Goal: Information Seeking & Learning: Learn about a topic

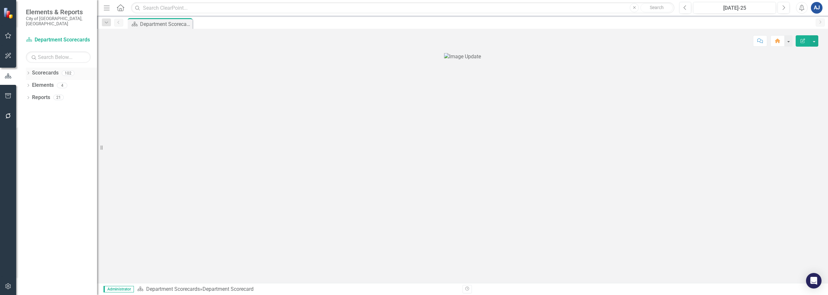
click at [28, 72] on icon "Dropdown" at bounding box center [28, 74] width 5 height 4
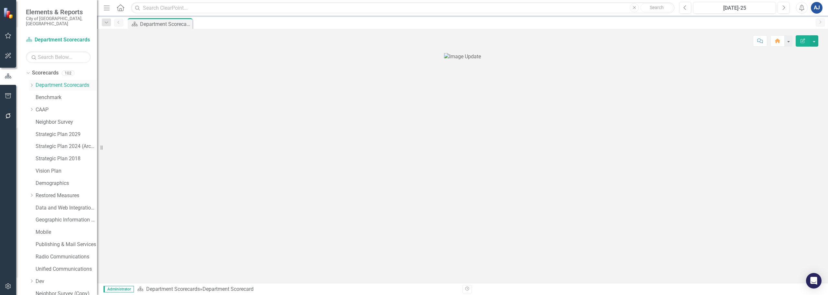
click at [35, 83] on div "Dropdown" at bounding box center [32, 86] width 6 height 6
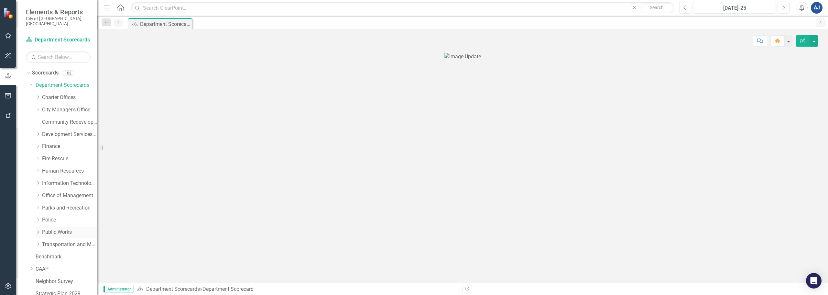
click at [59, 228] on link "Public Works" at bounding box center [69, 231] width 55 height 7
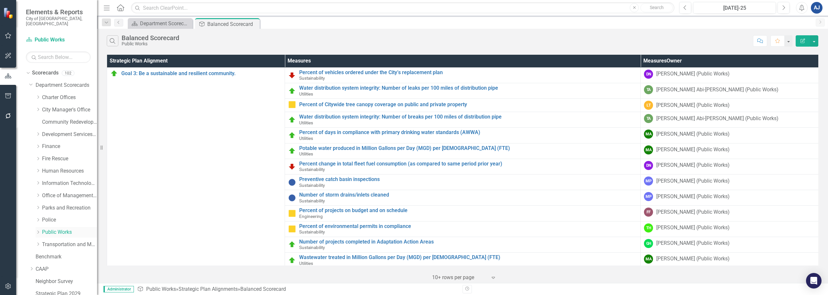
click at [39, 230] on icon "Dropdown" at bounding box center [38, 232] width 5 height 4
click at [58, 253] on link "Engineering" at bounding box center [73, 256] width 49 height 7
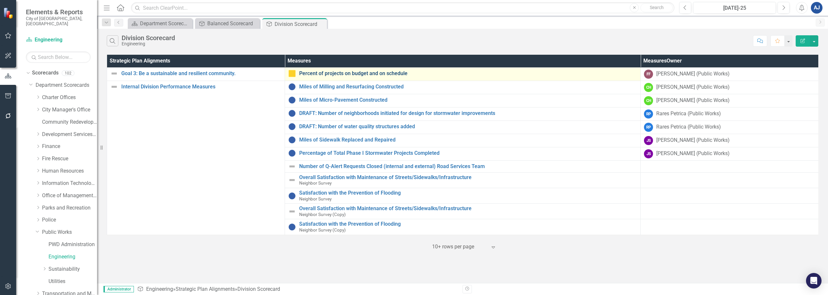
click at [382, 72] on link "Percent of projects on budget and on schedule" at bounding box center [468, 74] width 338 height 6
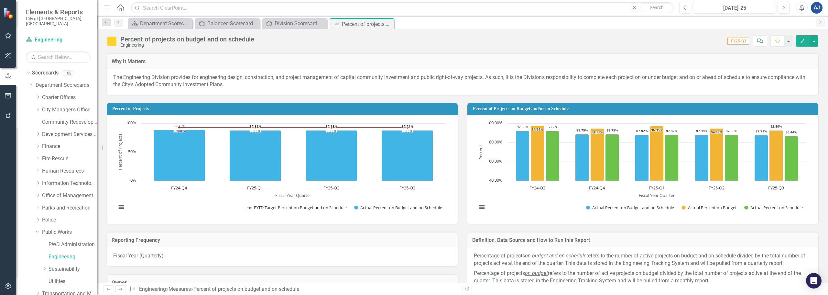
drag, startPoint x: 430, startPoint y: 109, endPoint x: 432, endPoint y: 99, distance: 10.6
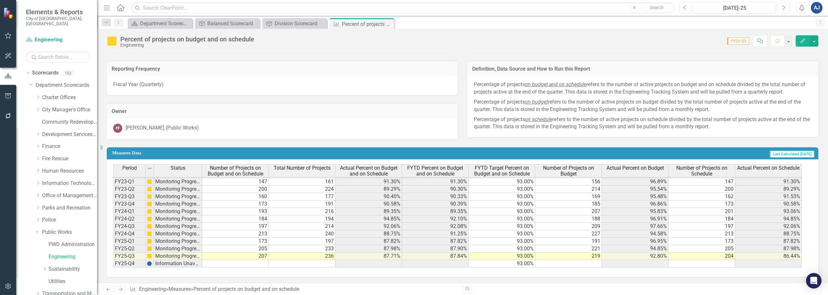
scroll to position [172, 0]
click at [572, 257] on td "219" at bounding box center [569, 255] width 67 height 7
click at [113, 252] on div "Period Status Number of Projects on Budget and on Schedule Total Number of Proj…" at bounding box center [113, 171] width 0 height 192
click at [411, 172] on span "FYTD Percent on Budget and on Schedule" at bounding box center [436, 170] width 64 height 11
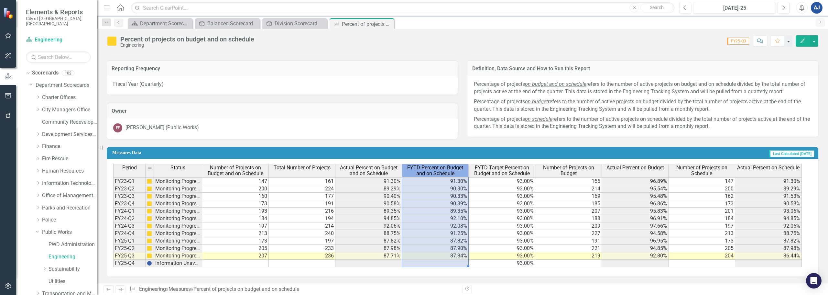
click at [411, 172] on span "FYTD Percent on Budget and on Schedule" at bounding box center [436, 170] width 64 height 11
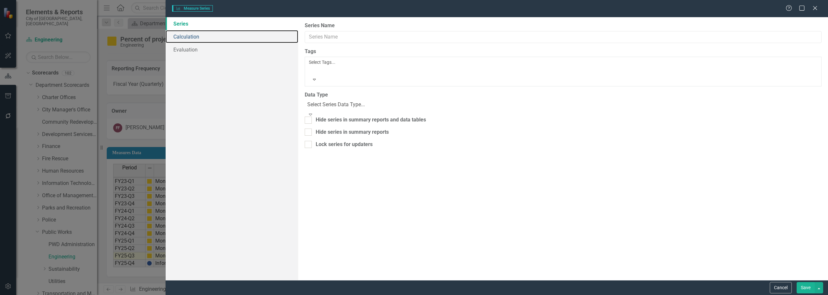
click at [206, 40] on link "Calculation" at bounding box center [232, 36] width 133 height 13
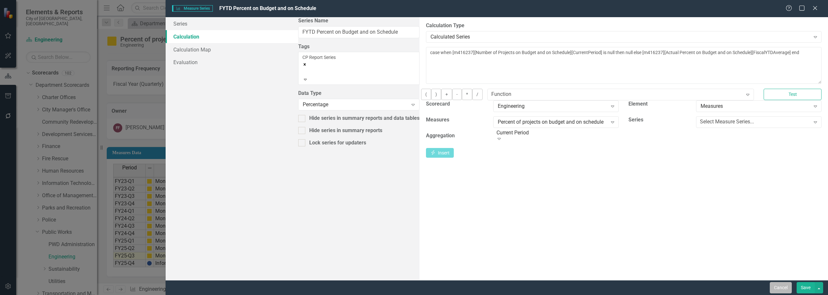
click at [777, 289] on button "Cancel" at bounding box center [781, 287] width 22 height 11
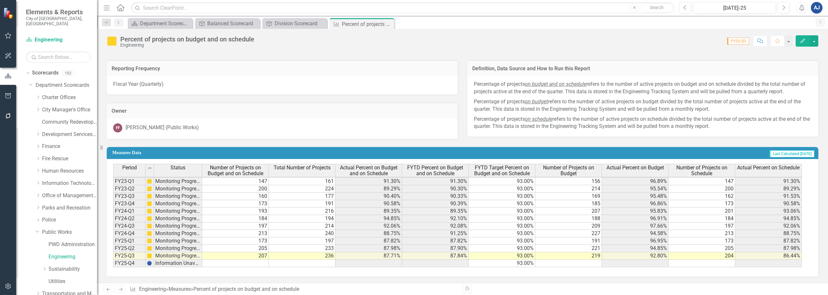
scroll to position [89, 0]
click at [382, 171] on span "Actual Percent on Budget and on Schedule" at bounding box center [369, 170] width 64 height 11
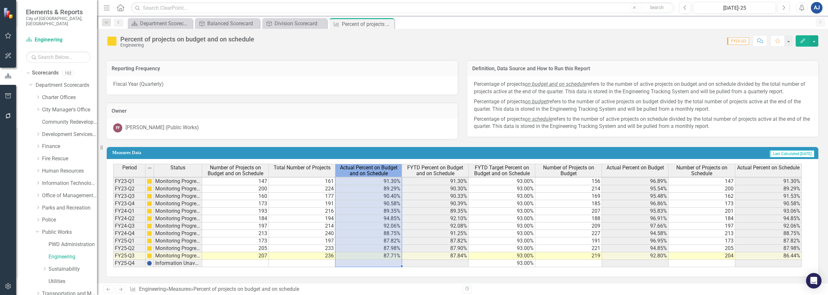
click at [382, 171] on span "Actual Percent on Budget and on Schedule" at bounding box center [369, 170] width 64 height 11
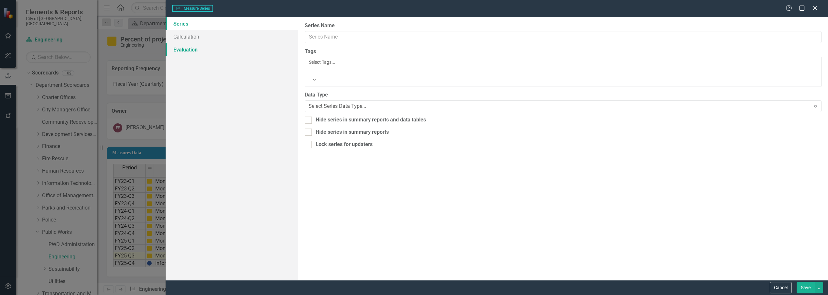
type input "Actual Percent on Budget and on Schedule"
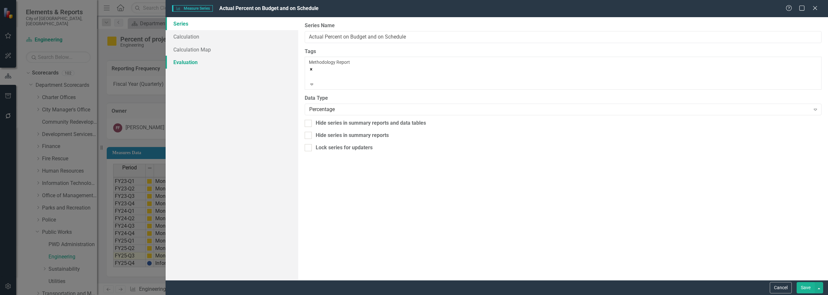
click at [197, 61] on link "Evaluation" at bounding box center [232, 62] width 133 height 13
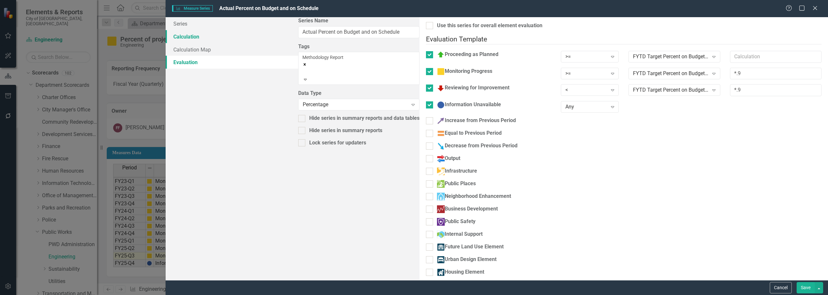
click at [214, 39] on link "Calculation" at bounding box center [232, 36] width 133 height 13
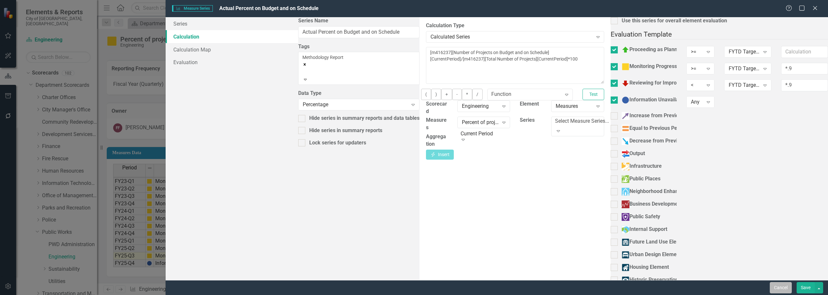
click at [779, 290] on button "Cancel" at bounding box center [781, 287] width 22 height 11
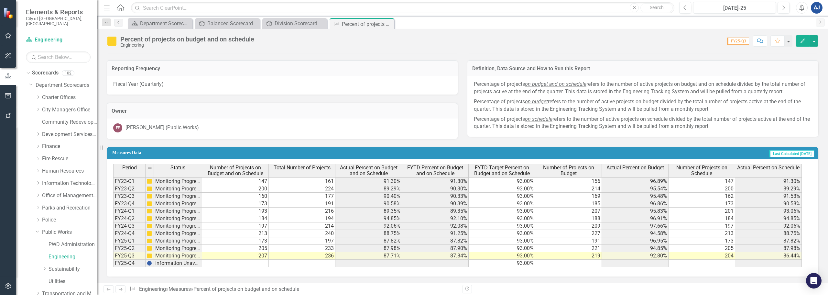
click at [817, 47] on div "Percent of projects on budget and on schedule Engineering Score: 0.00 FY25-Q3 C…" at bounding box center [462, 38] width 731 height 19
click at [817, 45] on button "button" at bounding box center [814, 40] width 8 height 11
click at [789, 125] on link "Excel Export to Excel" at bounding box center [786, 127] width 66 height 12
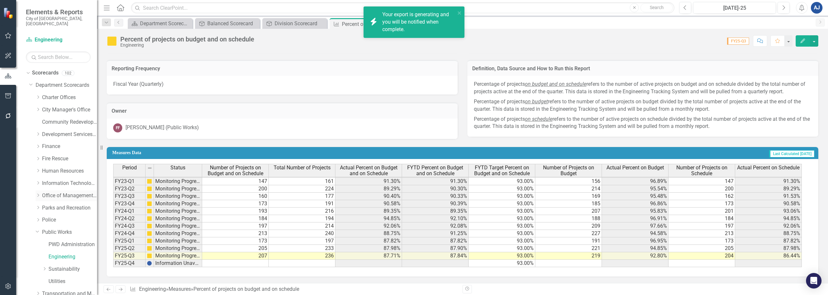
click at [37, 193] on icon "Dropdown" at bounding box center [38, 195] width 5 height 4
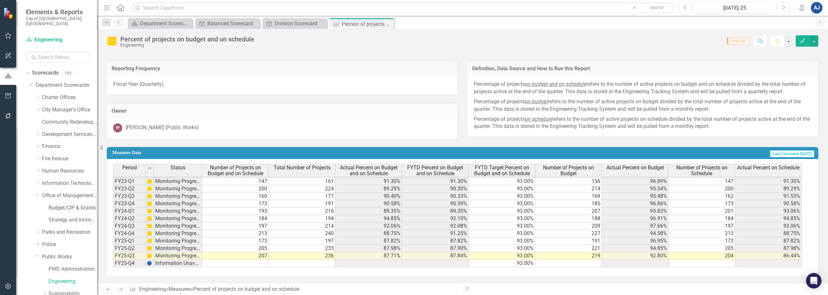
click at [57, 204] on link "Budget/CIP & Grants" at bounding box center [73, 207] width 49 height 7
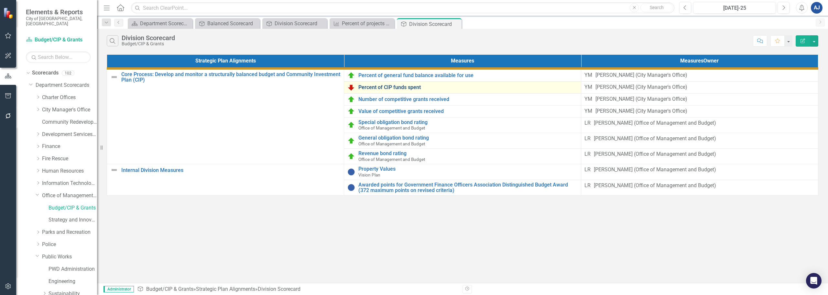
click at [417, 90] on link "Percent of CIP funds spent" at bounding box center [468, 87] width 219 height 6
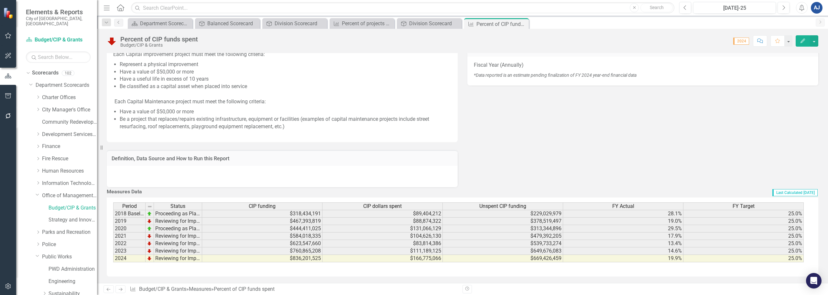
scroll to position [237, 0]
click at [412, 24] on div "Division Scorecard" at bounding box center [430, 23] width 43 height 8
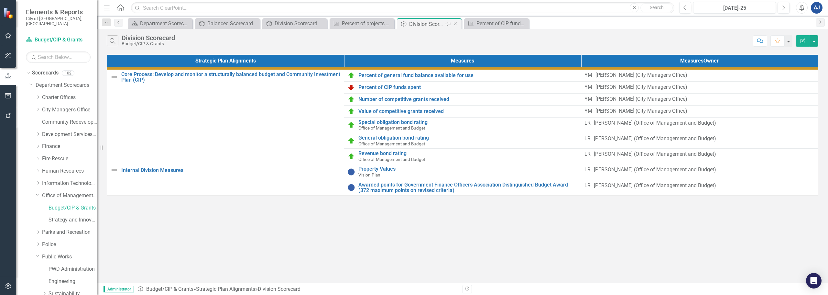
click at [455, 24] on icon "Close" at bounding box center [455, 23] width 6 height 5
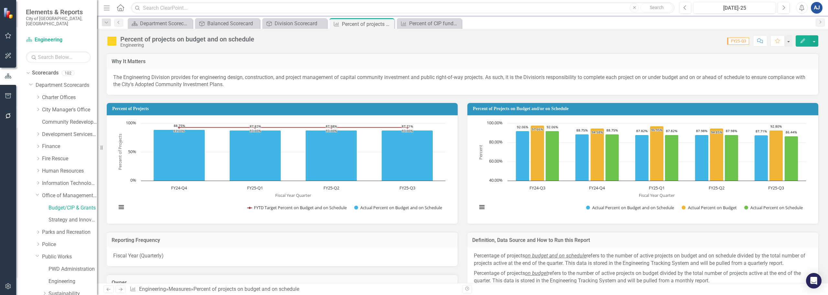
click at [0, 0] on icon "Close" at bounding box center [0, 0] width 0 height 0
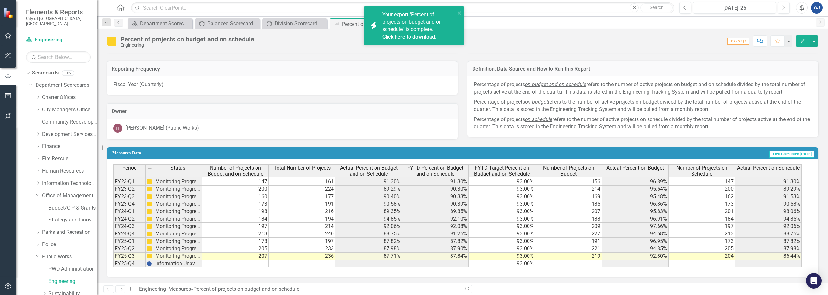
scroll to position [172, 0]
click at [412, 39] on link "Click here to download." at bounding box center [409, 37] width 54 height 6
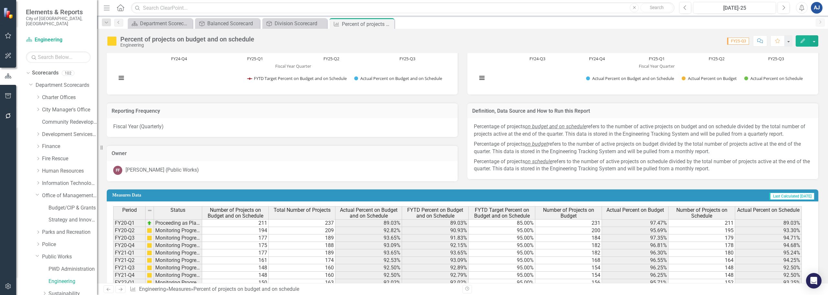
scroll to position [32, 0]
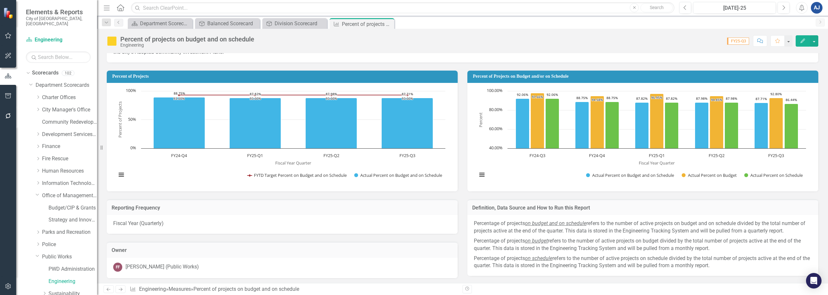
click at [34, 106] on div "Dropdown City Manager's Office" at bounding box center [63, 111] width 68 height 12
click at [35, 106] on div "Dropdown City Manager's Office" at bounding box center [63, 111] width 68 height 12
click at [36, 107] on icon "Dropdown" at bounding box center [38, 109] width 5 height 4
click at [59, 143] on link "Neighbor Support" at bounding box center [73, 146] width 49 height 7
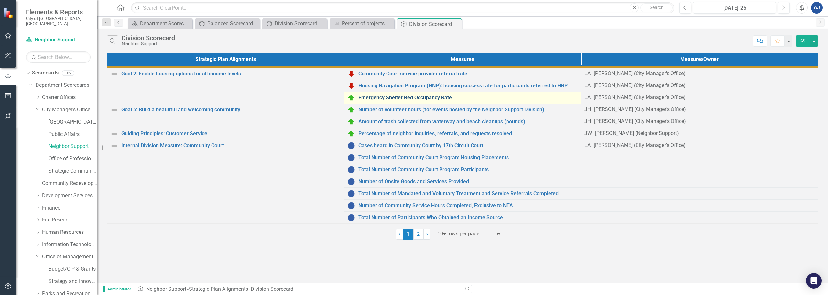
click at [419, 101] on link "Emergency Shelter Bed Occupancy Rate" at bounding box center [468, 98] width 219 height 6
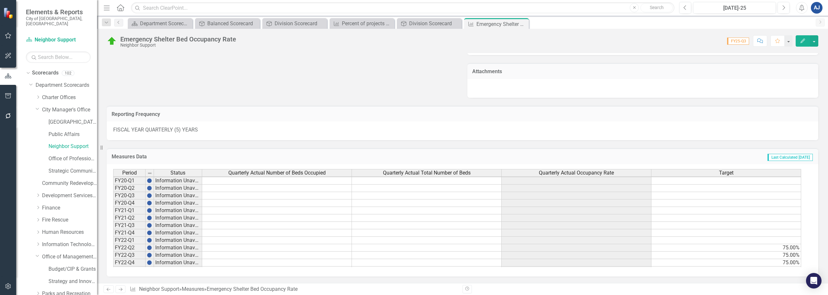
scroll to position [89, 0]
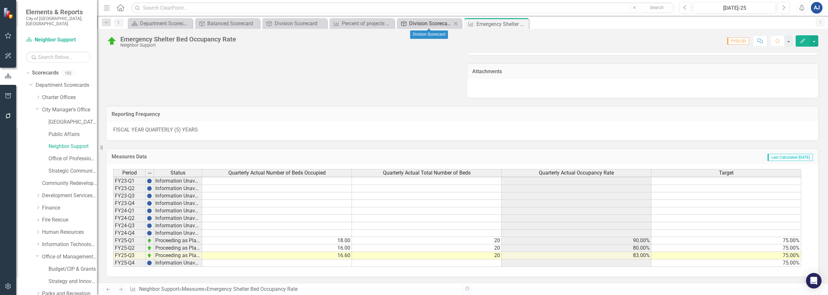
click at [433, 20] on div "Division Scorecard" at bounding box center [430, 23] width 43 height 8
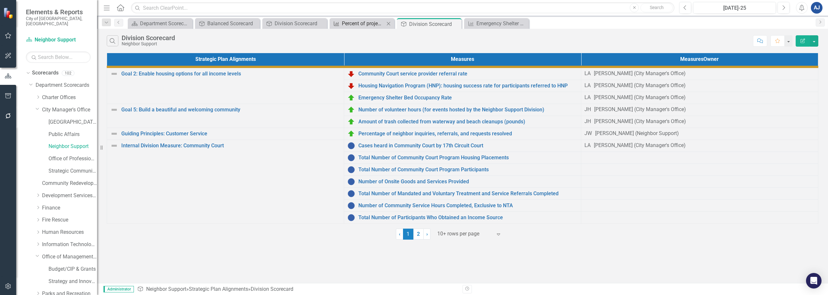
click at [372, 25] on div "Percent of projects on budget and on schedule" at bounding box center [363, 23] width 43 height 8
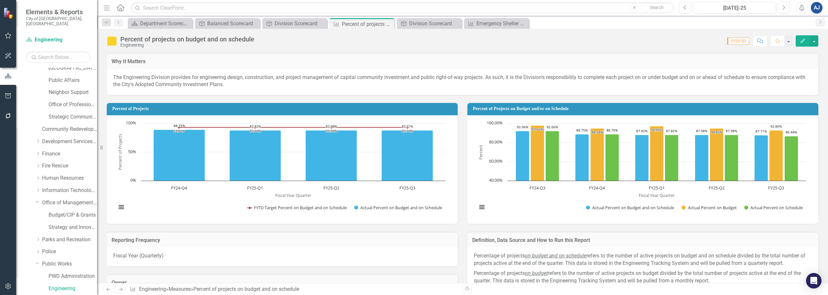
scroll to position [97, 0]
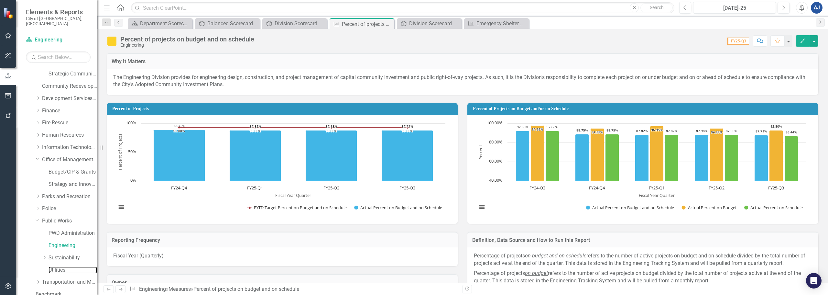
click at [57, 266] on link "Utilities" at bounding box center [73, 269] width 49 height 7
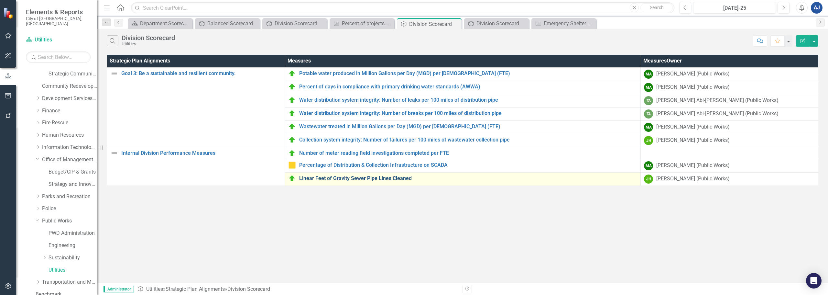
click at [357, 178] on link "Linear Feet of Gravity Sewer Pipe Lines Cleaned" at bounding box center [468, 178] width 338 height 6
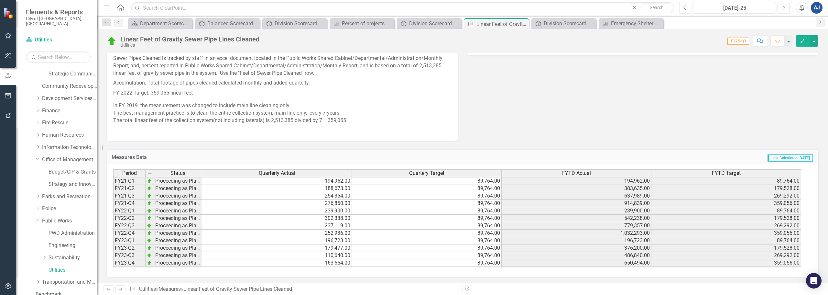
scroll to position [59, 0]
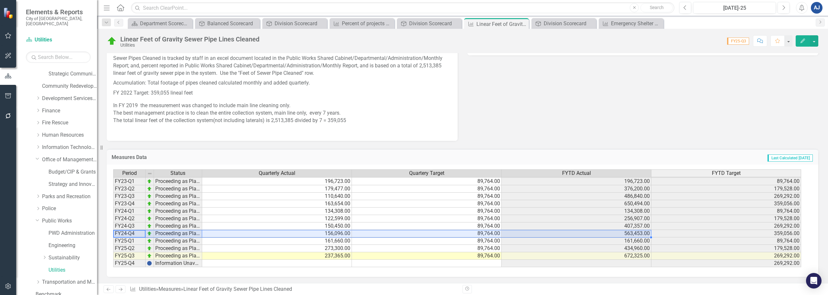
drag, startPoint x: 135, startPoint y: 233, endPoint x: 602, endPoint y: 237, distance: 467.0
click at [602, 237] on div "Period Status Quarterly Actual Quartery Target FYTD Actual FYTD Target FY21-Q1 …" at bounding box center [460, 218] width 694 height 98
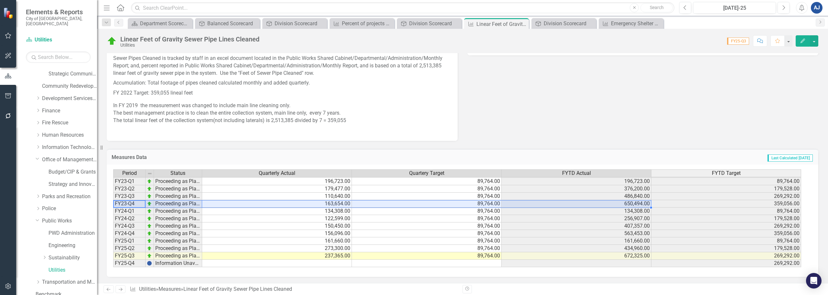
drag, startPoint x: 133, startPoint y: 203, endPoint x: 566, endPoint y: 208, distance: 433.0
click at [566, 208] on div "Period Status Quarterly Actual Quartery Target FYTD Actual FYTD Target FY21-Q1 …" at bounding box center [460, 218] width 694 height 98
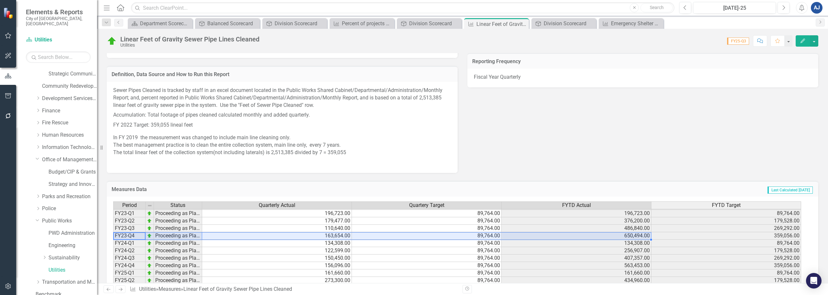
click at [502, 101] on div "Why It Matters Sewer Pipe Cleaning reduces sewer backups in gravity sewer pipe …" at bounding box center [463, 87] width 722 height 172
